Goal: Task Accomplishment & Management: Manage account settings

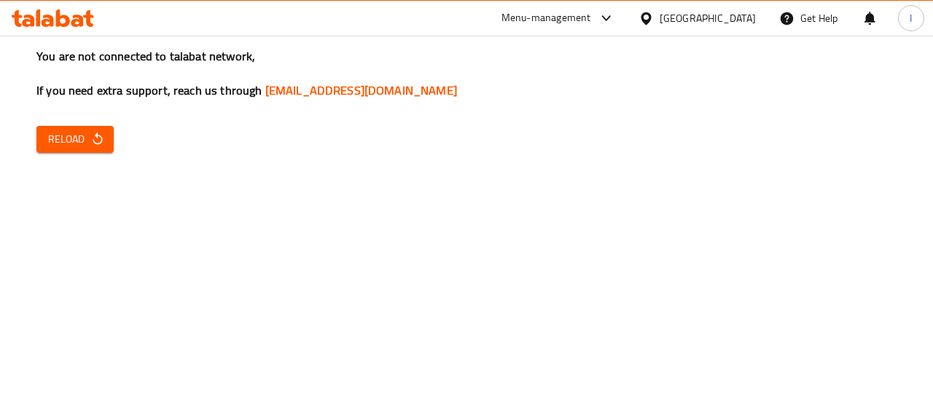
click at [111, 268] on div "You are not connected to talabat network, If you need extra support, reach us t…" at bounding box center [466, 200] width 933 height 401
click at [70, 133] on span "Reload" at bounding box center [75, 139] width 54 height 18
click at [108, 251] on div "You are not connected to talabat network, If you need extra support, reach us t…" at bounding box center [466, 200] width 933 height 401
click at [92, 139] on icon "button" at bounding box center [97, 139] width 15 height 15
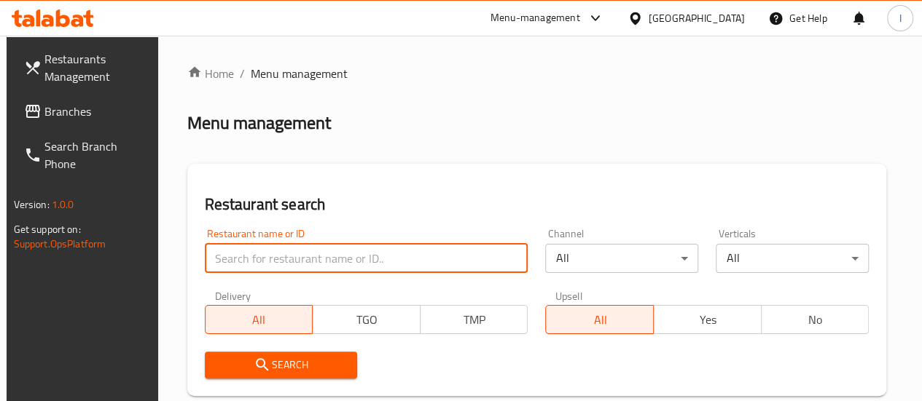
click at [262, 259] on input "search" at bounding box center [367, 258] width 324 height 29
type input "chicking"
click button "Search" at bounding box center [281, 365] width 153 height 27
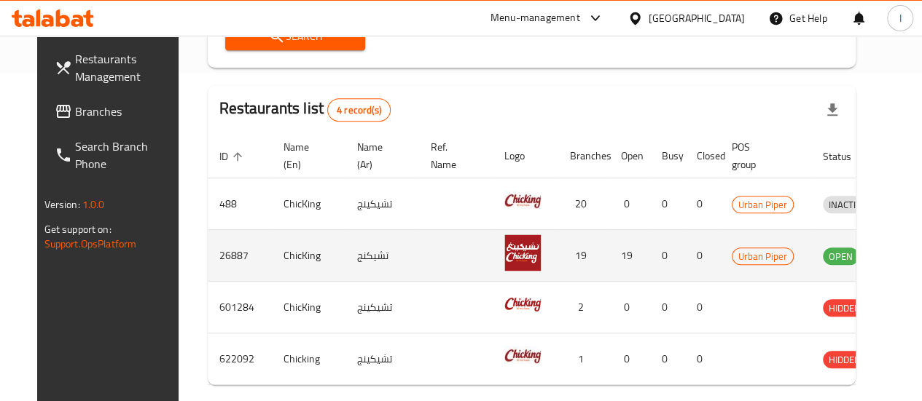
scroll to position [0, 19]
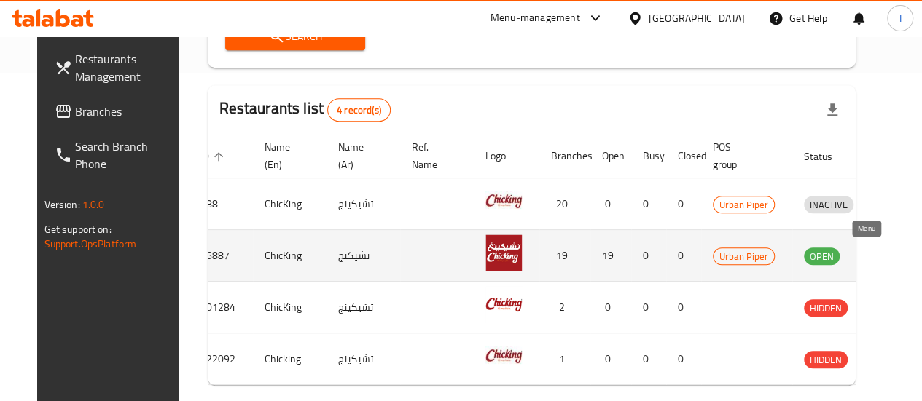
click at [883, 259] on icon "enhanced table" at bounding box center [891, 257] width 16 height 12
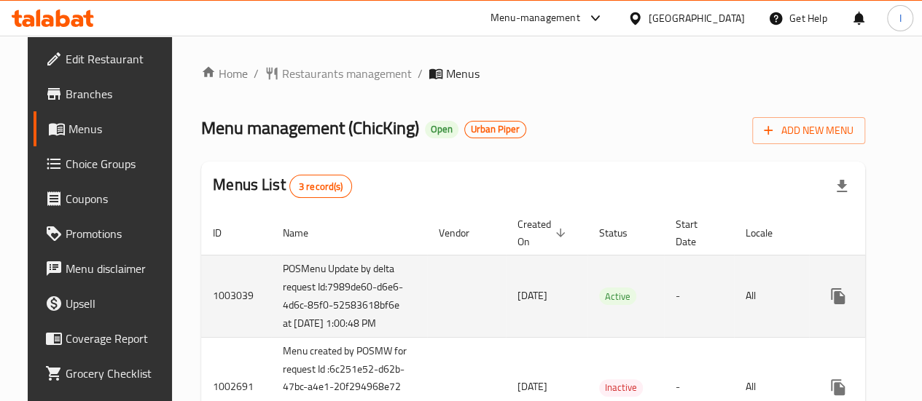
scroll to position [0, 39]
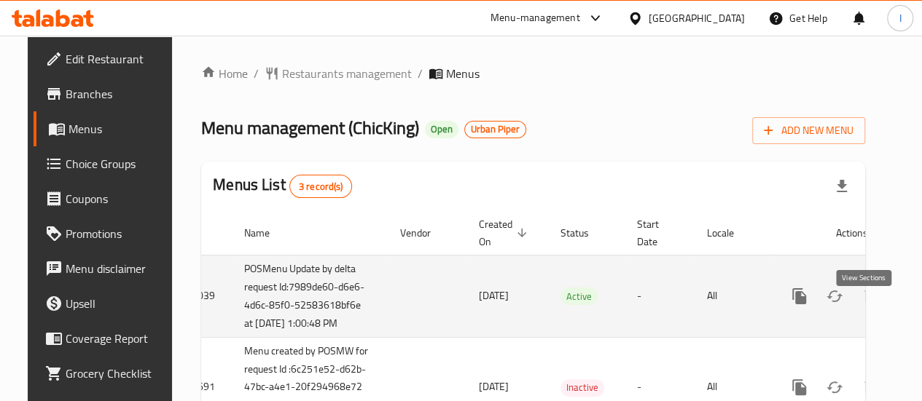
click at [896, 305] on icon "enhanced table" at bounding box center [904, 296] width 17 height 17
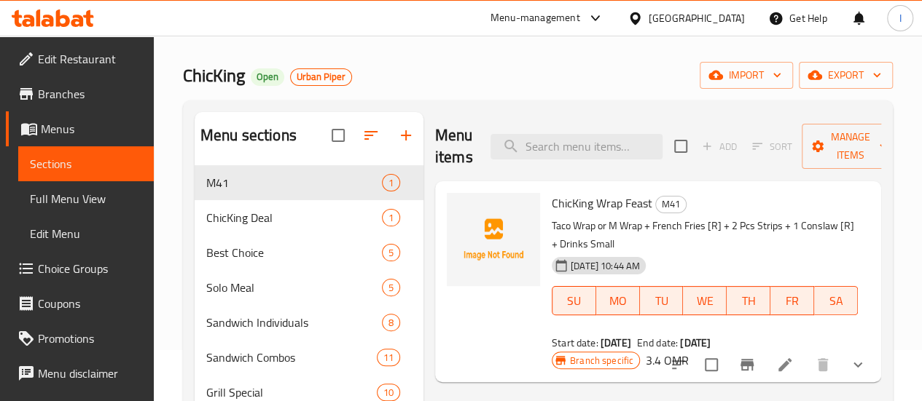
scroll to position [54, 0]
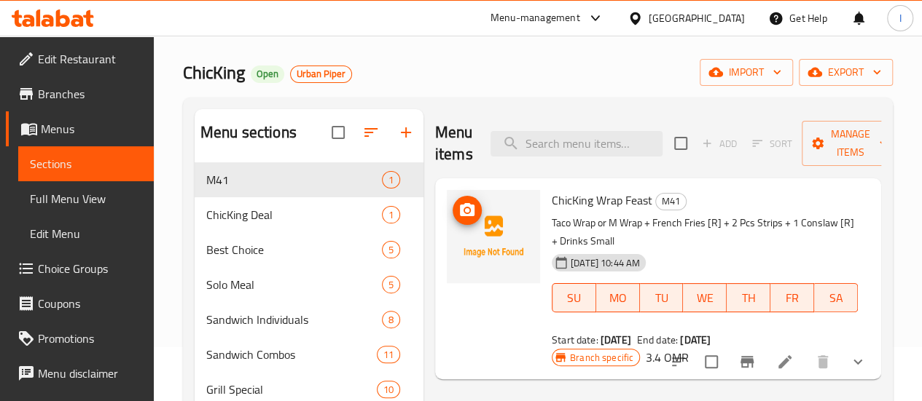
click at [447, 251] on img at bounding box center [493, 236] width 93 height 93
click at [86, 10] on icon at bounding box center [53, 17] width 82 height 17
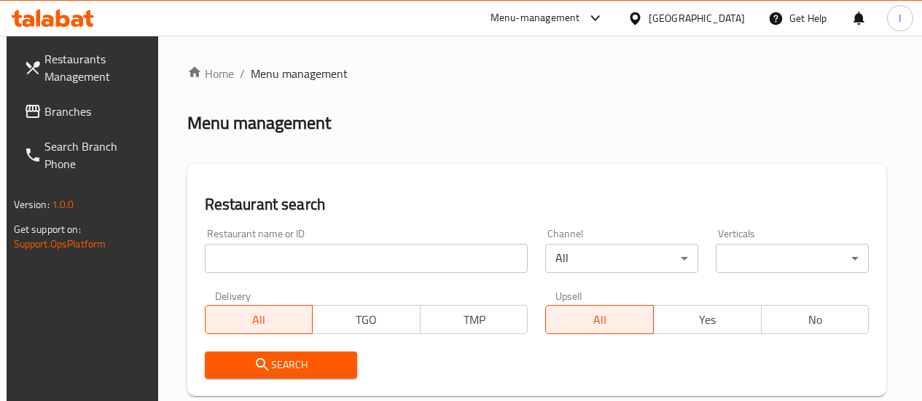
scroll to position [54, 0]
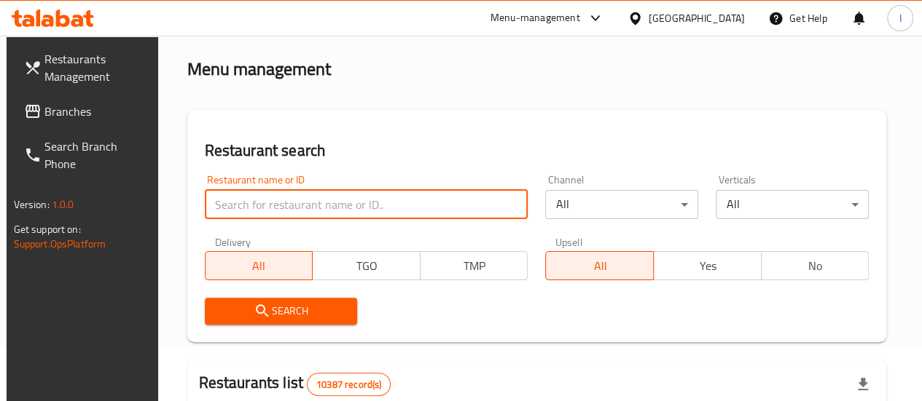
click at [305, 216] on input "search" at bounding box center [367, 204] width 324 height 29
type input "shahad"
click button "Search" at bounding box center [281, 311] width 153 height 27
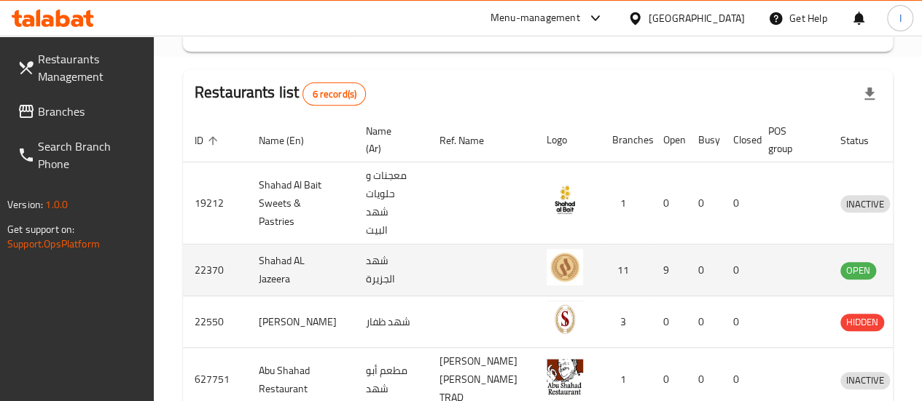
scroll to position [0, 7]
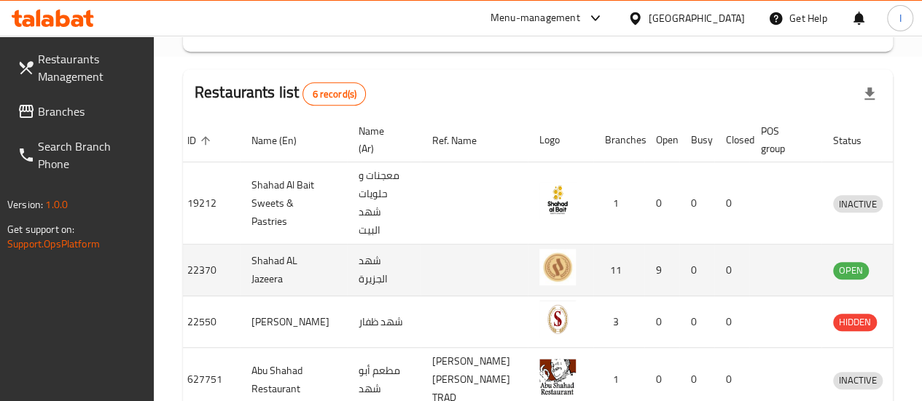
click at [900, 279] on td "enhanced table" at bounding box center [925, 271] width 50 height 52
click at [912, 277] on icon "enhanced table" at bounding box center [920, 270] width 17 height 17
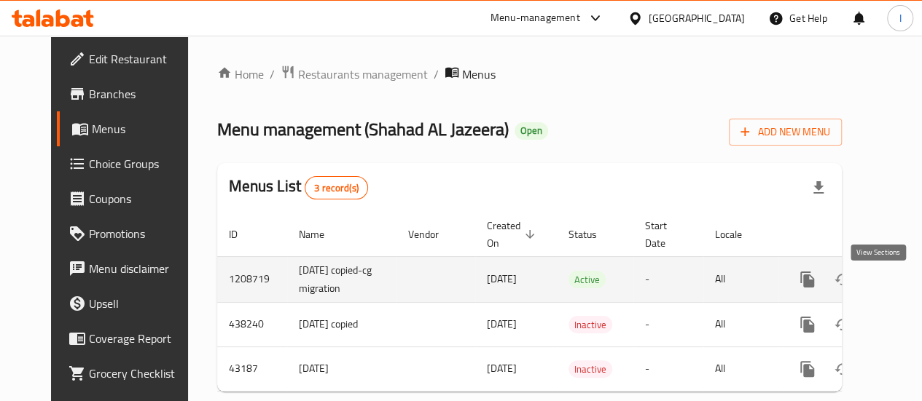
click at [904, 289] on icon "enhanced table" at bounding box center [912, 279] width 17 height 17
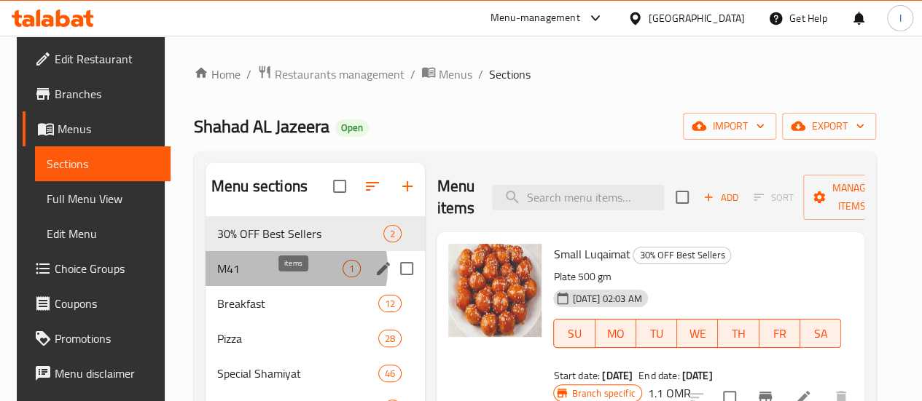
click at [343, 276] on span "1" at bounding box center [351, 269] width 17 height 14
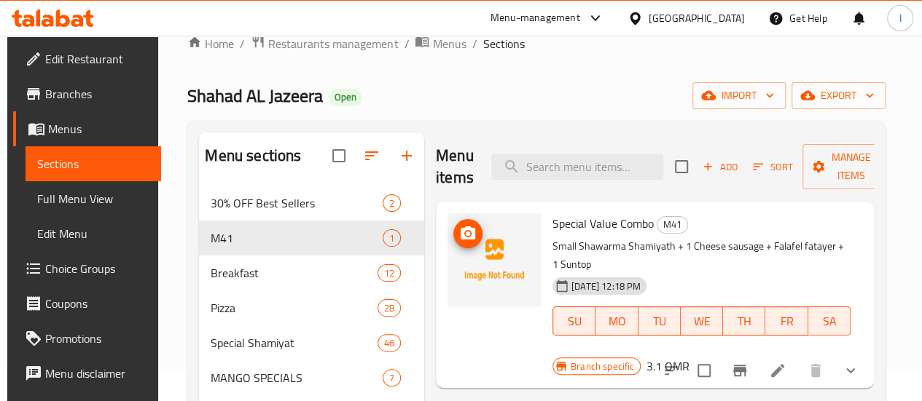
scroll to position [31, 0]
click at [459, 239] on icon "upload picture" at bounding box center [467, 232] width 17 height 17
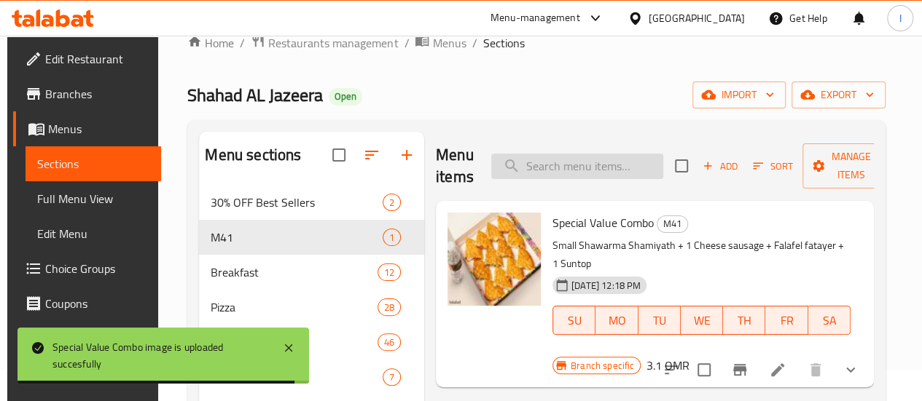
click at [528, 157] on input "search" at bounding box center [577, 167] width 172 height 26
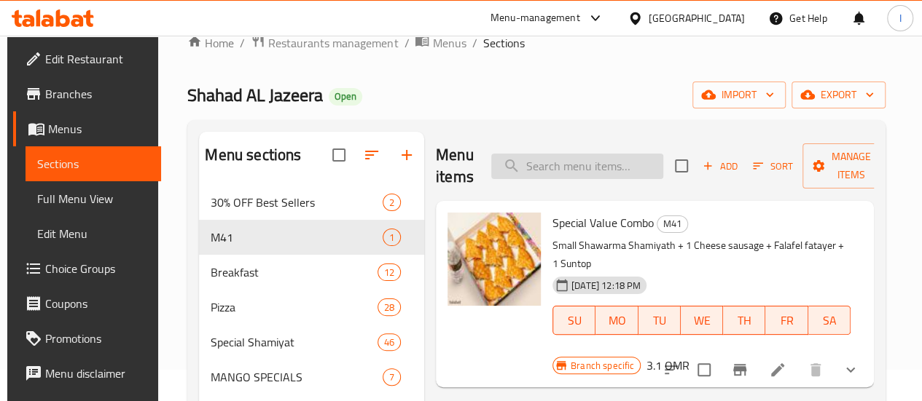
click at [528, 157] on input "search" at bounding box center [577, 167] width 172 height 26
click at [74, 18] on icon at bounding box center [53, 17] width 82 height 17
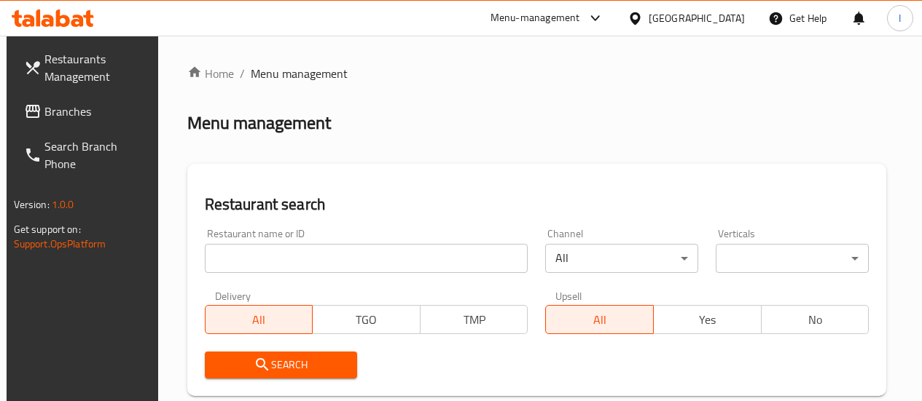
scroll to position [31, 0]
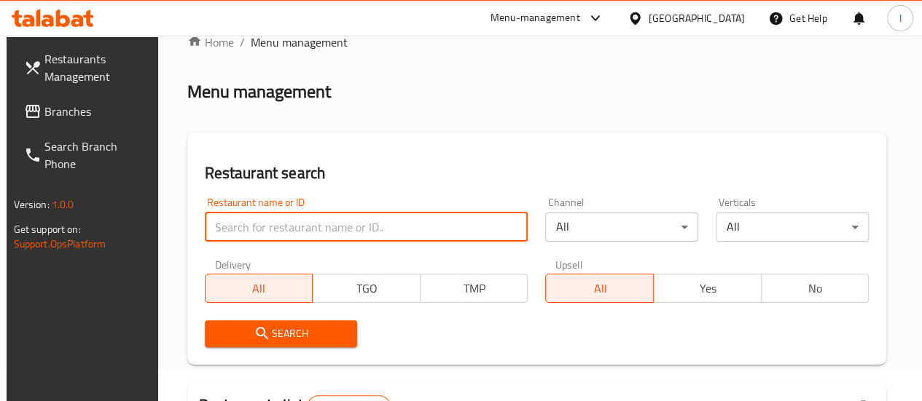
click at [324, 220] on input "search" at bounding box center [367, 227] width 324 height 29
type input "chicking"
click button "Search" at bounding box center [281, 334] width 153 height 27
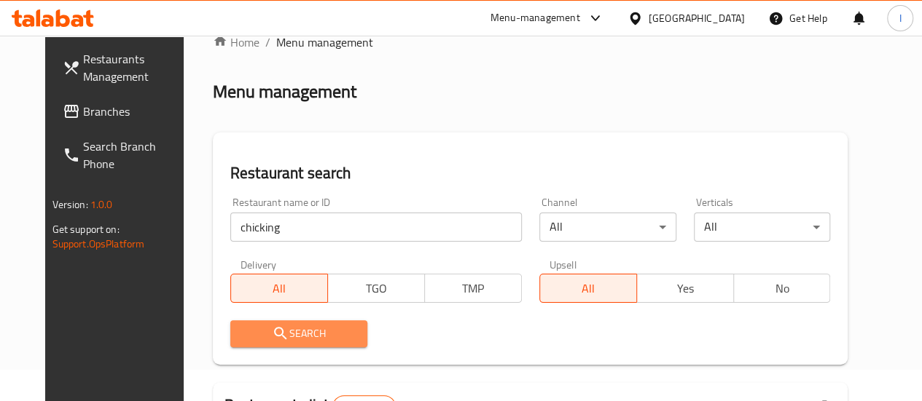
click at [306, 332] on span "Search" at bounding box center [299, 334] width 114 height 18
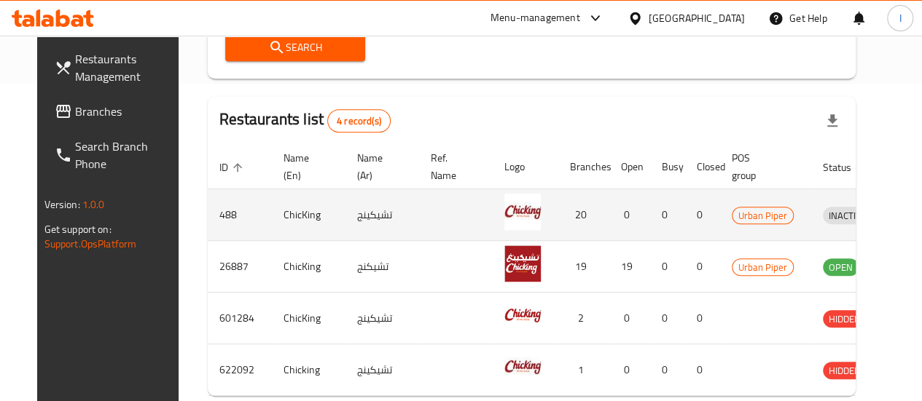
scroll to position [0, 19]
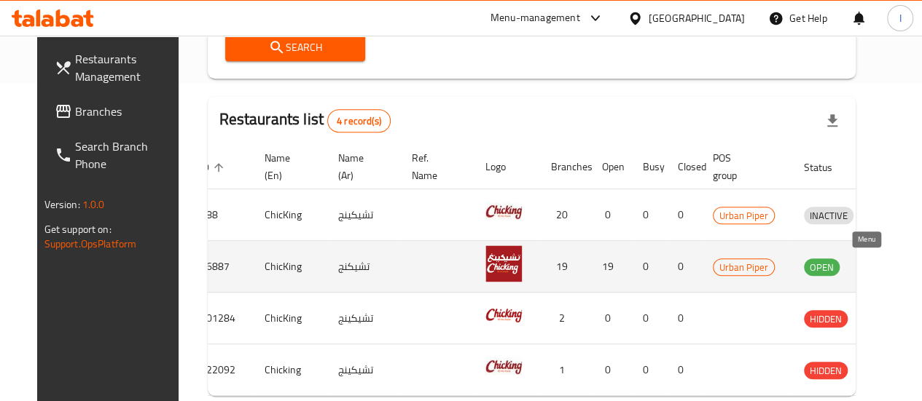
click at [882, 269] on link "enhanced table" at bounding box center [895, 266] width 27 height 17
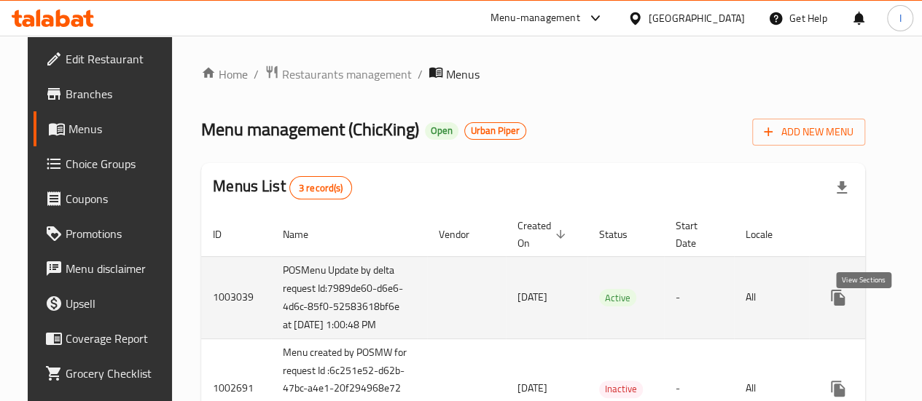
scroll to position [0, 39]
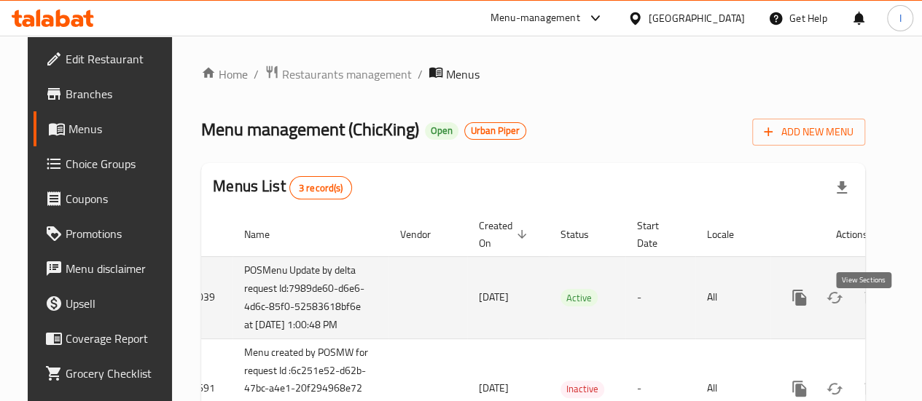
click at [896, 307] on icon "enhanced table" at bounding box center [904, 297] width 17 height 17
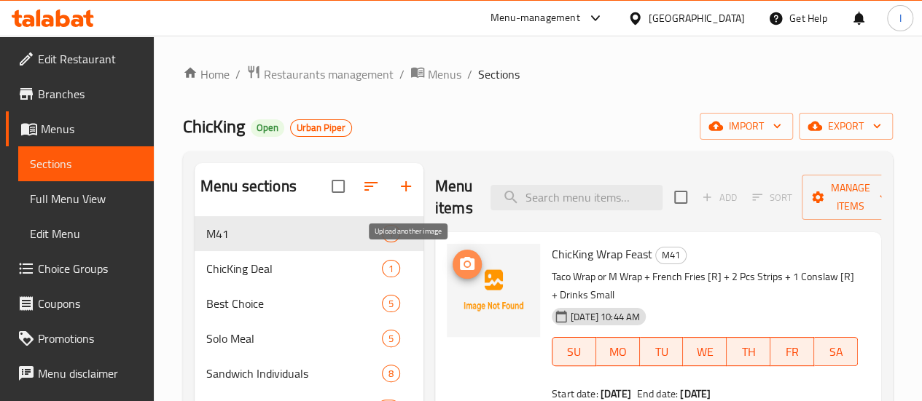
click at [458, 270] on icon "upload picture" at bounding box center [466, 264] width 17 height 17
click at [70, 27] on div at bounding box center [53, 18] width 106 height 29
click at [70, 19] on icon at bounding box center [53, 17] width 82 height 17
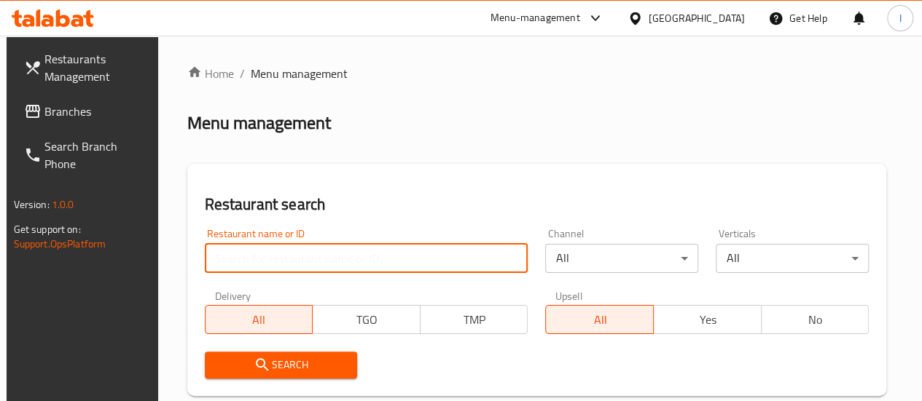
drag, startPoint x: 0, startPoint y: 0, endPoint x: 299, endPoint y: 246, distance: 386.7
click at [299, 246] on input "search" at bounding box center [367, 258] width 324 height 29
type input "tea town"
click button "Search" at bounding box center [281, 365] width 153 height 27
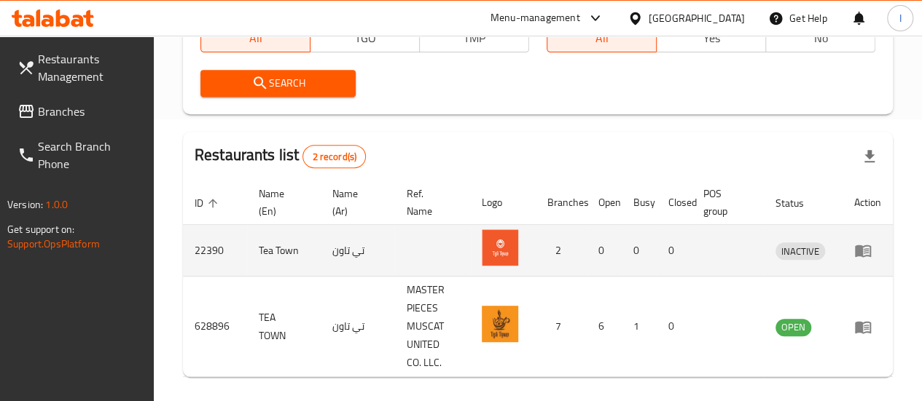
scroll to position [286, 0]
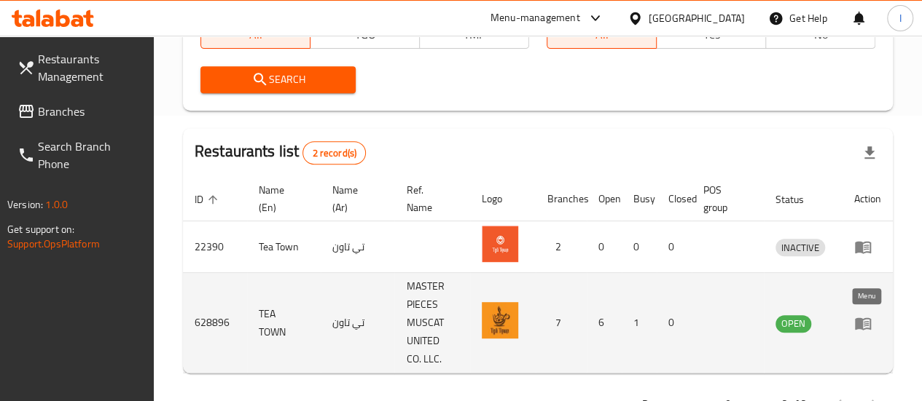
click at [869, 328] on icon "enhanced table" at bounding box center [863, 324] width 16 height 12
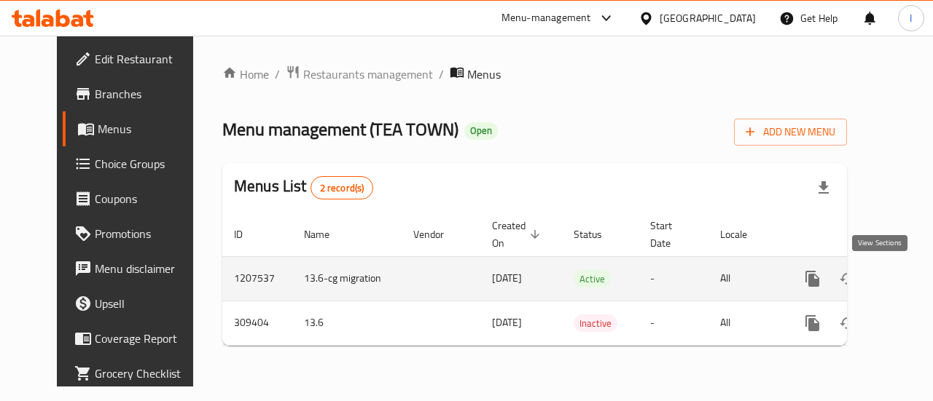
click at [900, 278] on link "enhanced table" at bounding box center [917, 279] width 35 height 35
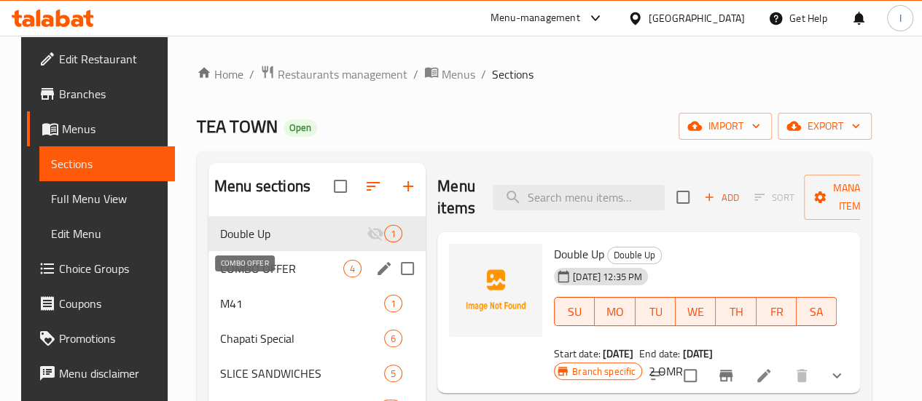
click at [239, 278] on span "COMBO OFFER" at bounding box center [281, 268] width 123 height 17
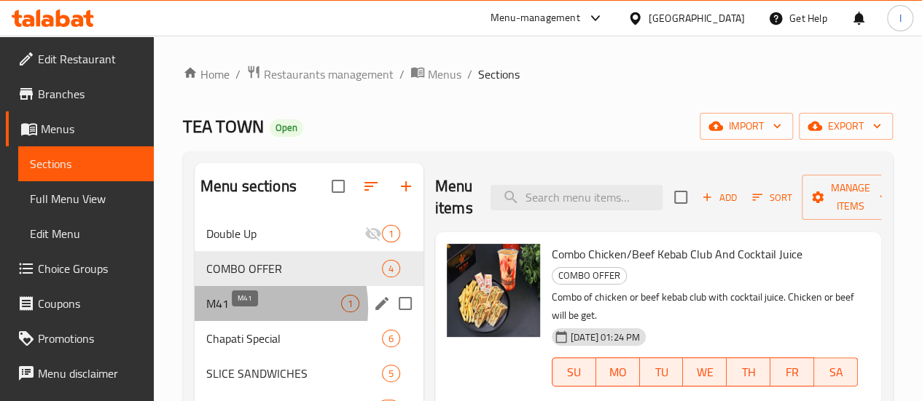
click at [231, 313] on span "M41" at bounding box center [273, 303] width 135 height 17
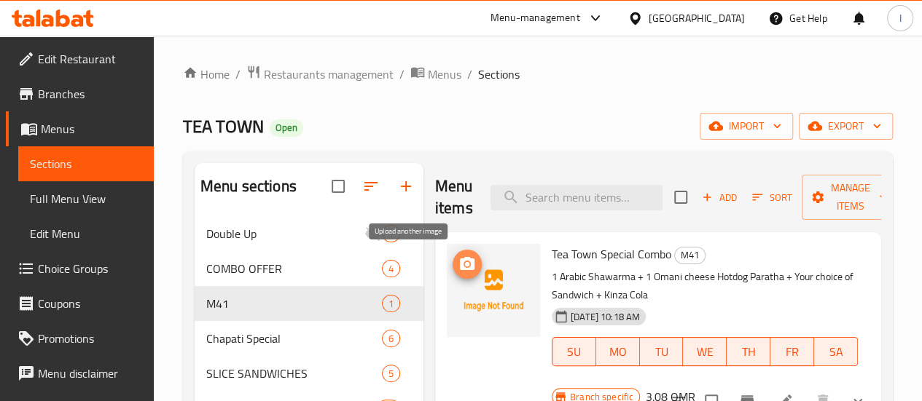
click at [452, 275] on button "upload picture" at bounding box center [466, 264] width 29 height 29
